Goal: Information Seeking & Learning: Learn about a topic

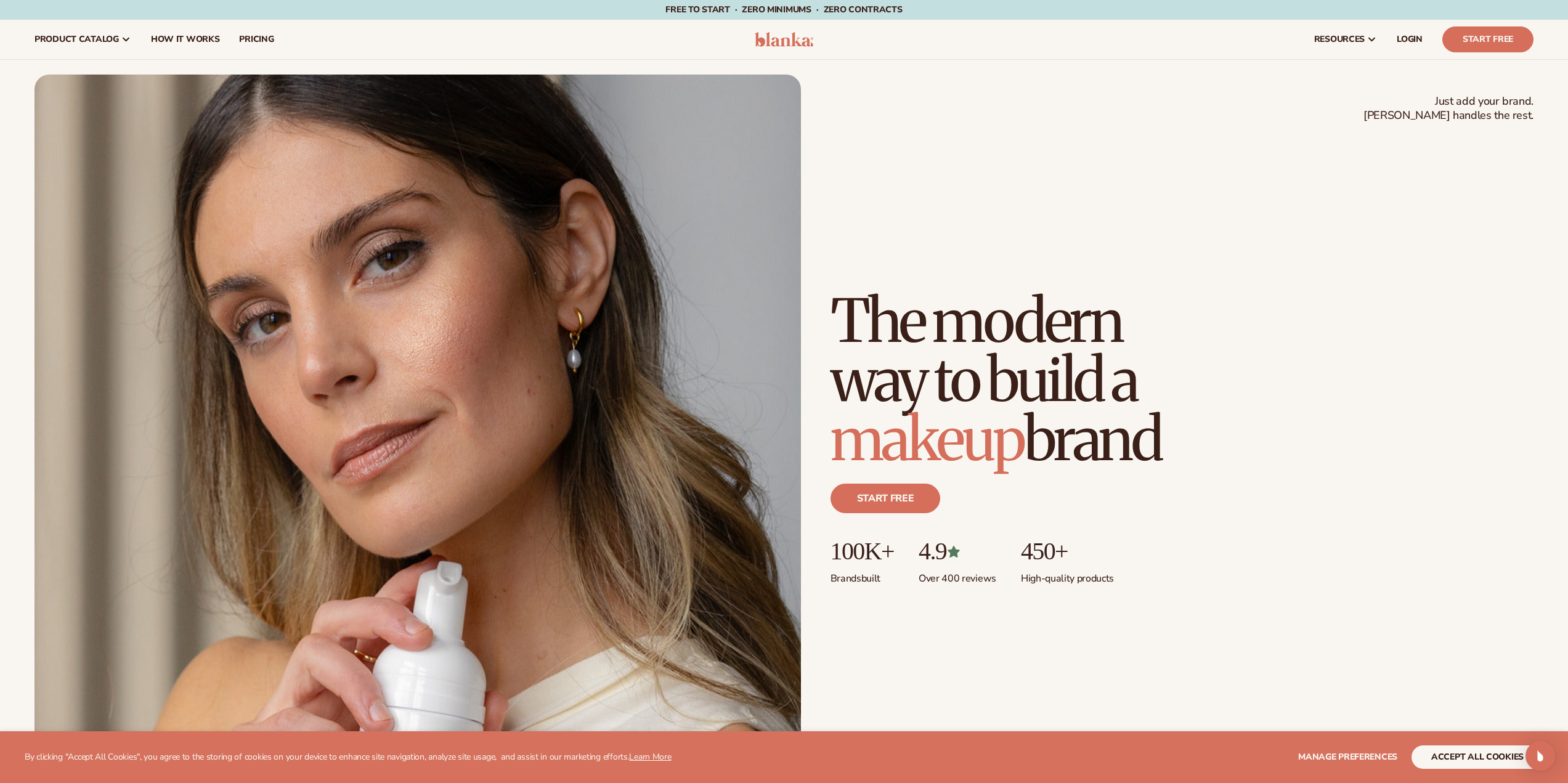
scroll to position [746, 0]
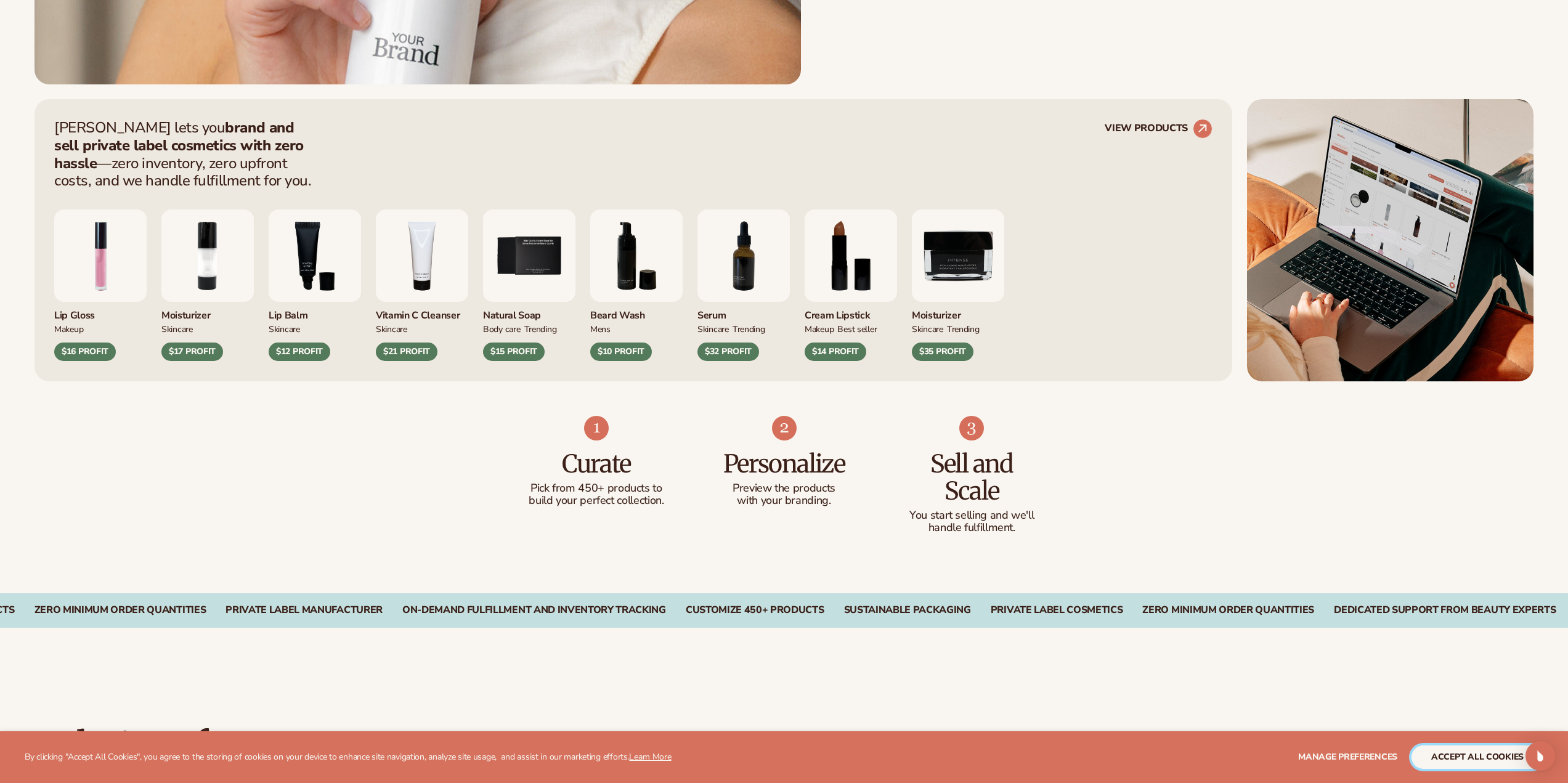
click at [1465, 754] on button "accept all cookies" at bounding box center [1478, 757] width 132 height 24
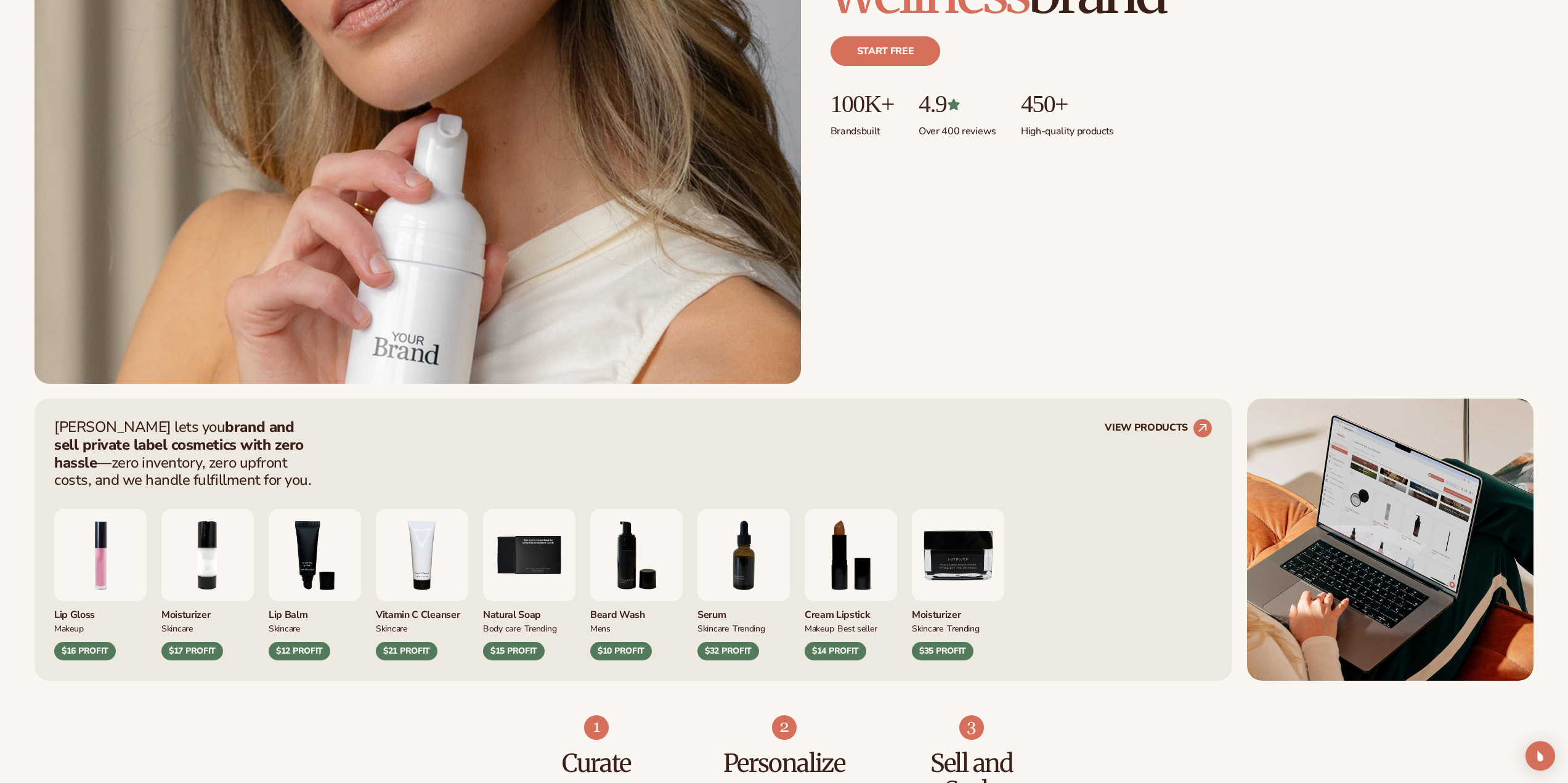
scroll to position [449, 0]
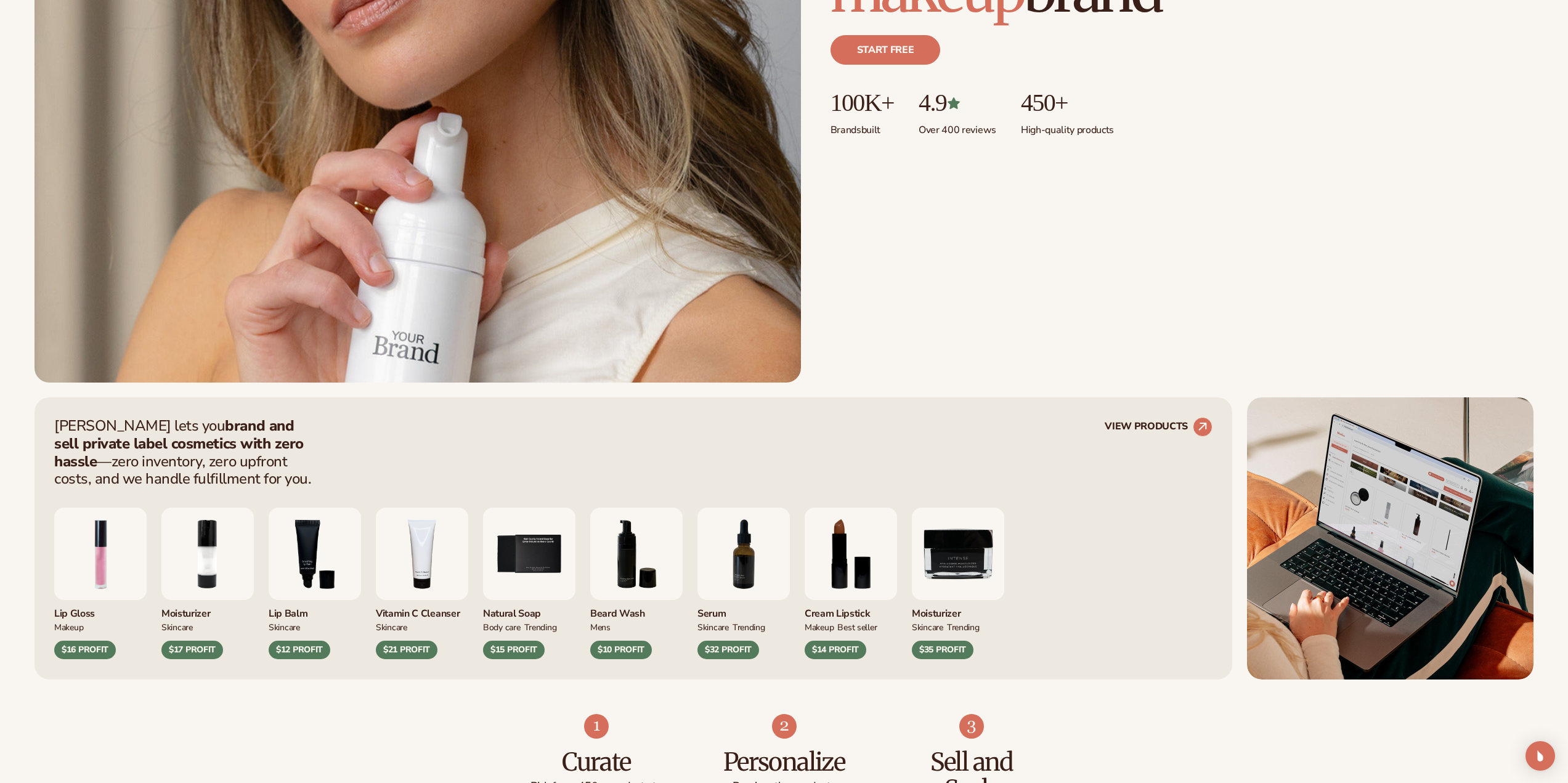
click at [958, 571] on img "9 / 9" at bounding box center [958, 554] width 92 height 92
click at [942, 649] on div "$35 PROFIT" at bounding box center [942, 650] width 61 height 19
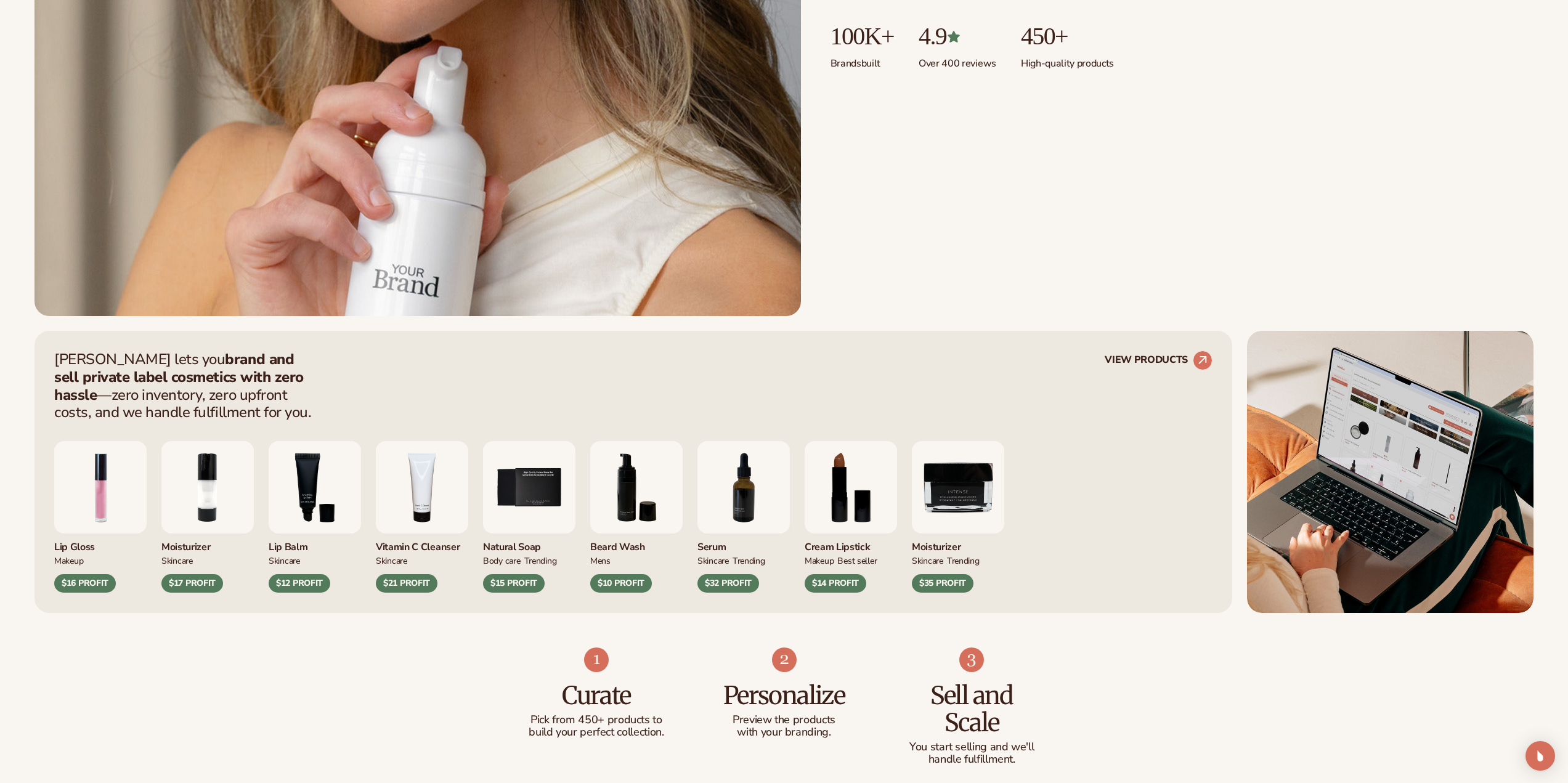
scroll to position [633, 0]
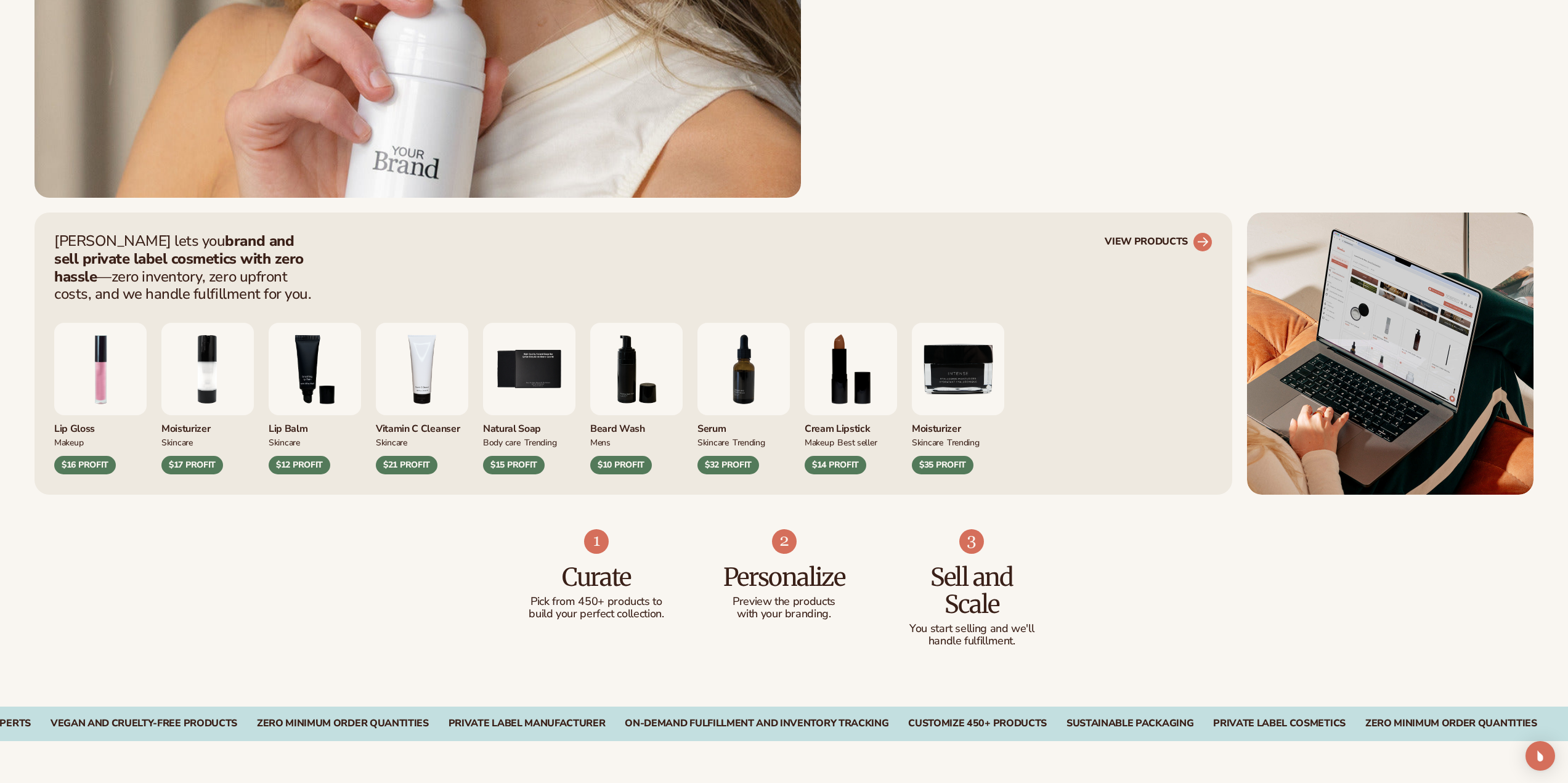
click at [1126, 239] on link "VIEW PRODUCTS" at bounding box center [1158, 241] width 107 height 20
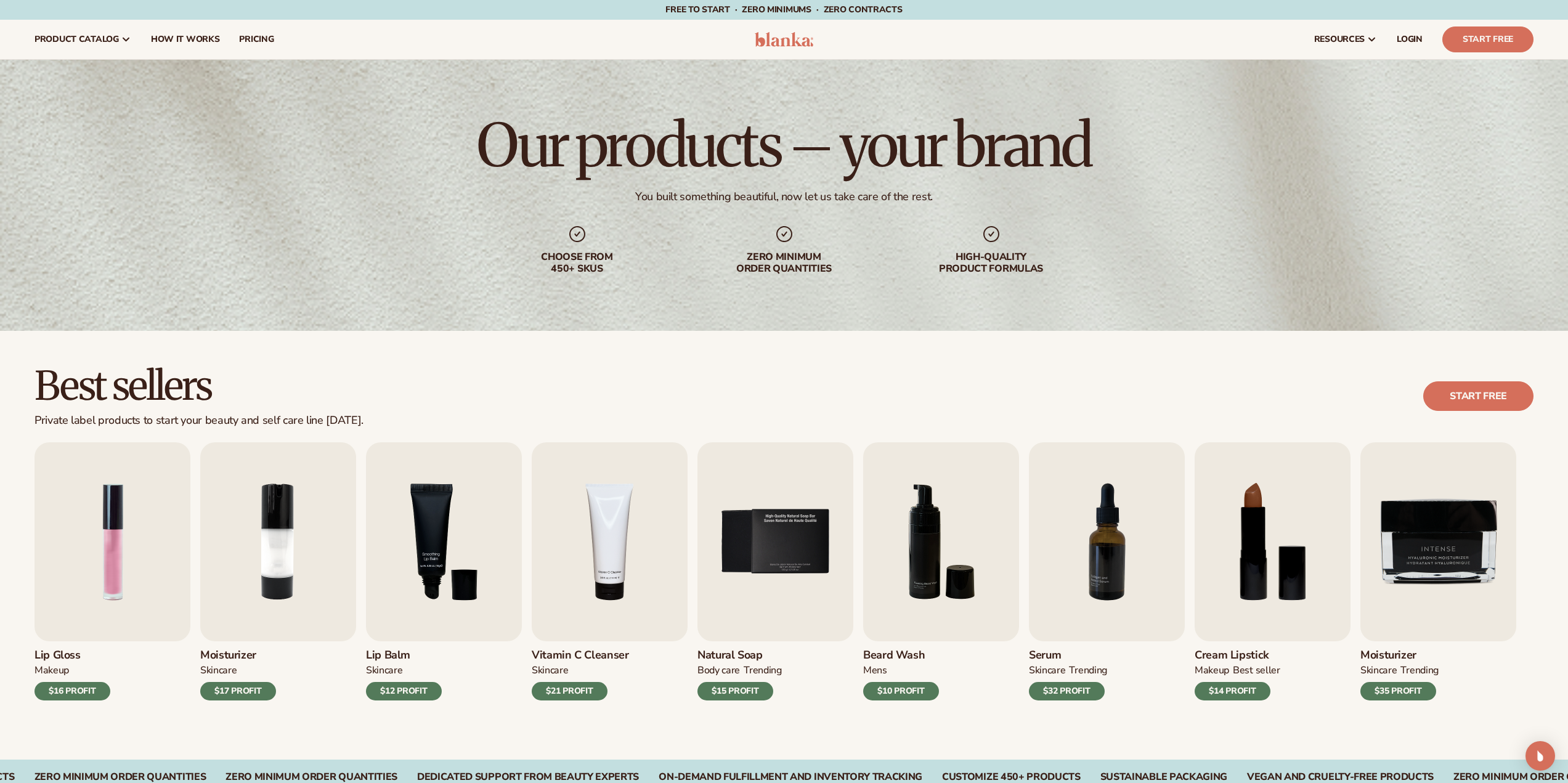
scroll to position [185, 0]
